Goal: Task Accomplishment & Management: Manage account settings

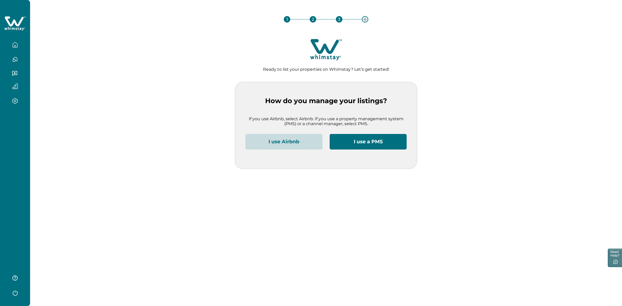
click at [17, 289] on icon "button" at bounding box center [15, 293] width 8 height 8
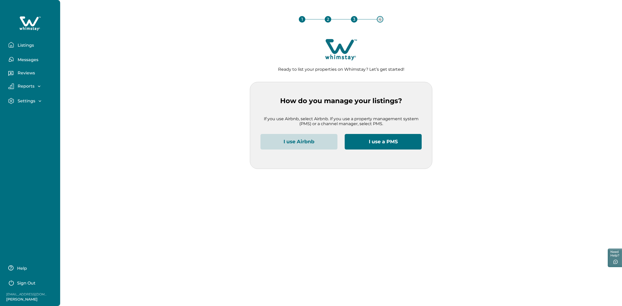
click at [28, 278] on button "Sign Out" at bounding box center [31, 282] width 46 height 10
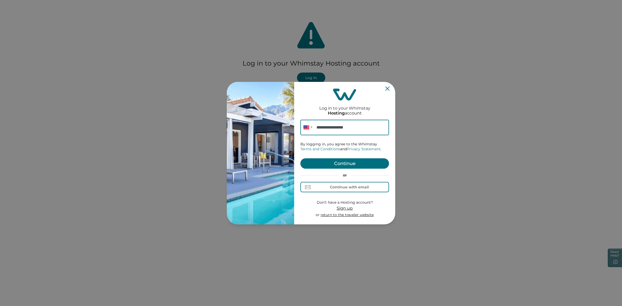
type input "**********"
click at [359, 165] on button "Continue" at bounding box center [344, 163] width 89 height 10
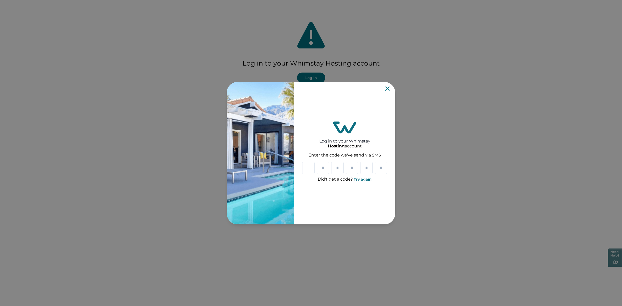
paste input "*"
type input "*"
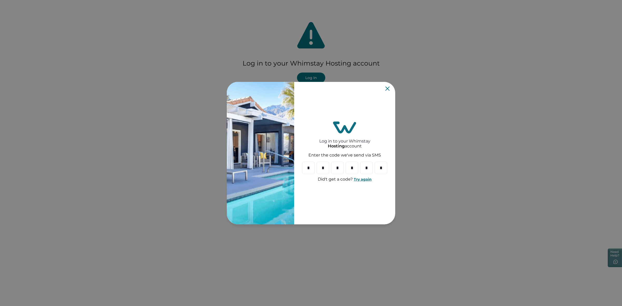
type input "*"
